Goal: Connect with others

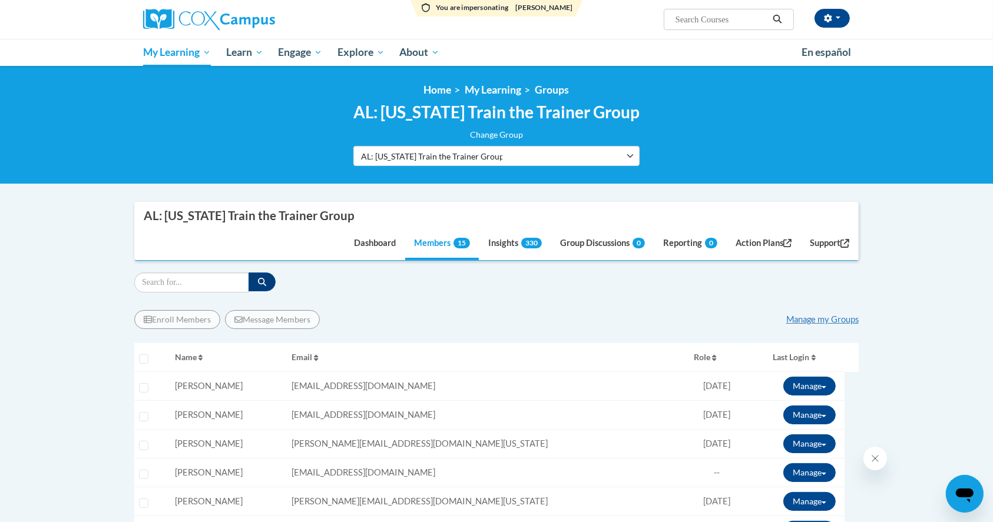
click at [540, 276] on div "Filter" at bounding box center [496, 283] width 724 height 20
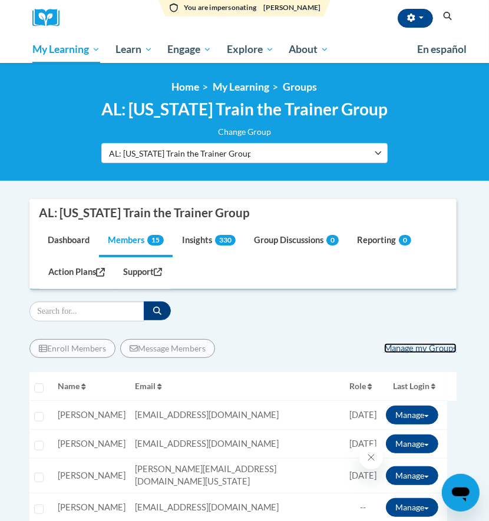
click at [414, 350] on link "Manage my Groups" at bounding box center [420, 348] width 72 height 10
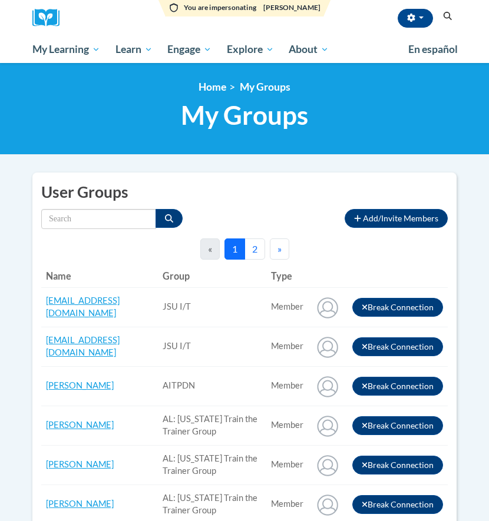
click at [405, 211] on button "Add/Invite Members" at bounding box center [395, 218] width 103 height 19
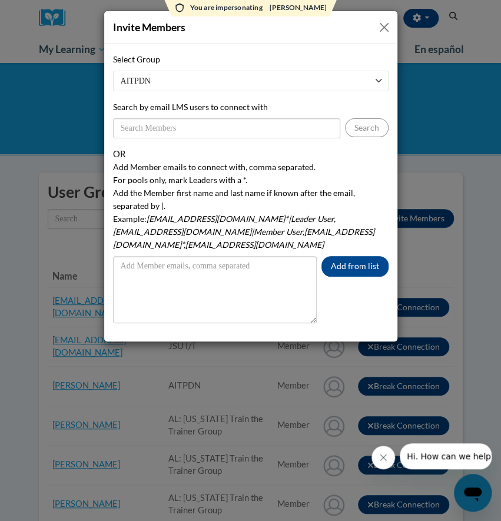
click at [388, 26] on button "Close" at bounding box center [384, 27] width 15 height 15
